Goal: Task Accomplishment & Management: Complete application form

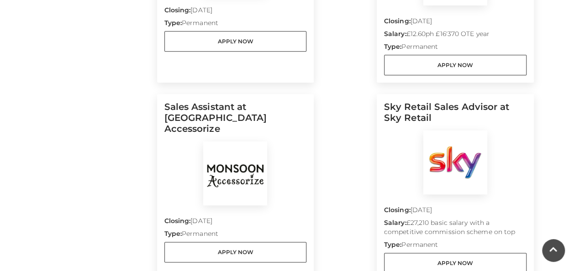
scroll to position [414, 0]
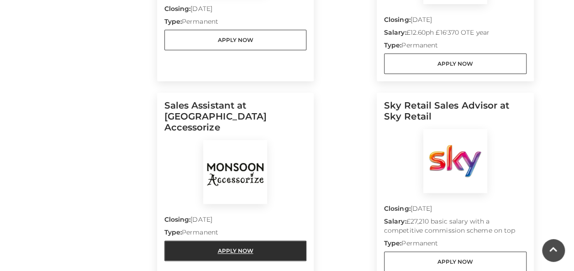
click at [231, 241] on link "Apply Now" at bounding box center [235, 251] width 143 height 21
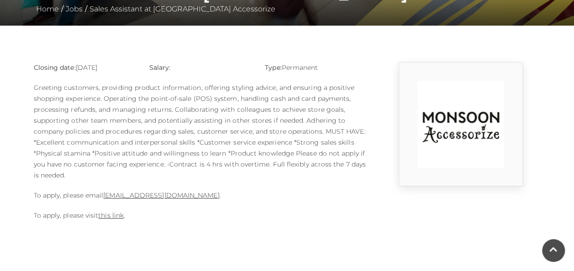
scroll to position [219, 0]
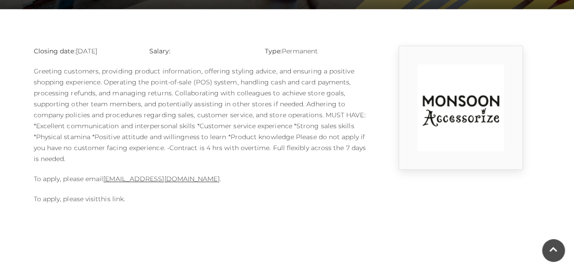
click at [115, 200] on link "this link" at bounding box center [111, 199] width 26 height 8
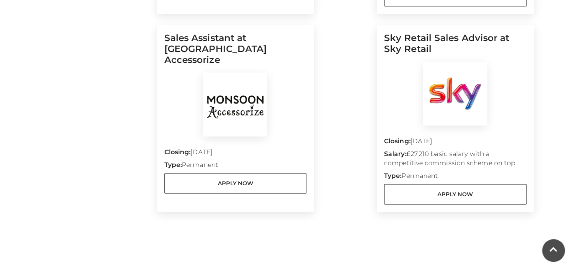
scroll to position [456, 0]
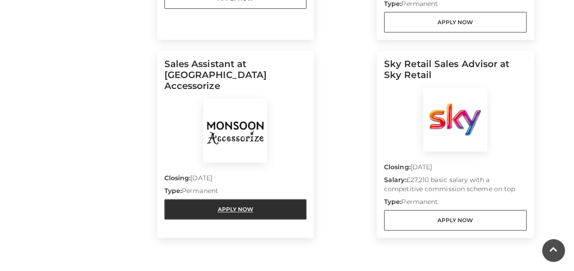
click at [258, 199] on link "Apply Now" at bounding box center [235, 209] width 143 height 21
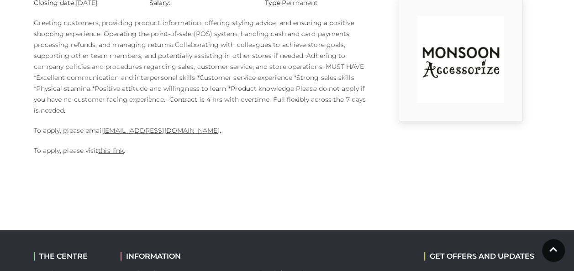
scroll to position [255, 0]
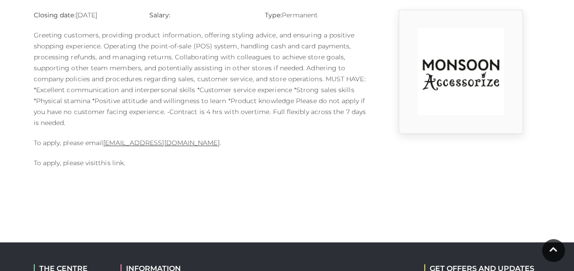
click at [109, 164] on link "this link" at bounding box center [111, 163] width 26 height 8
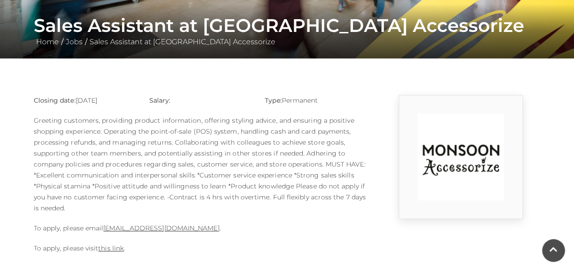
scroll to position [181, 0]
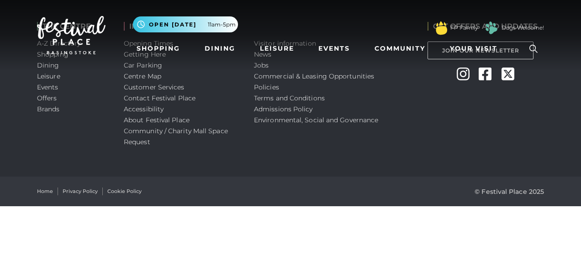
click at [581, 98] on html "Skip to Navigation Skip to Content Toggle navigation .st5{fill:none;stroke:#FFF…" at bounding box center [290, 103] width 581 height 206
